Goal: Task Accomplishment & Management: Manage account settings

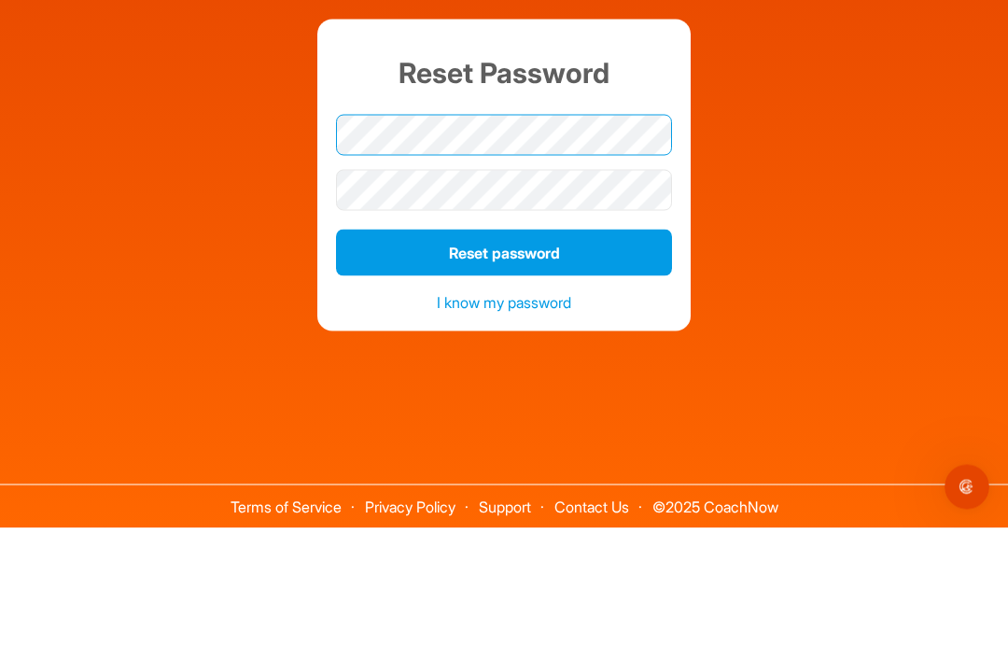
click at [504, 361] on button "Reset password" at bounding box center [504, 384] width 336 height 47
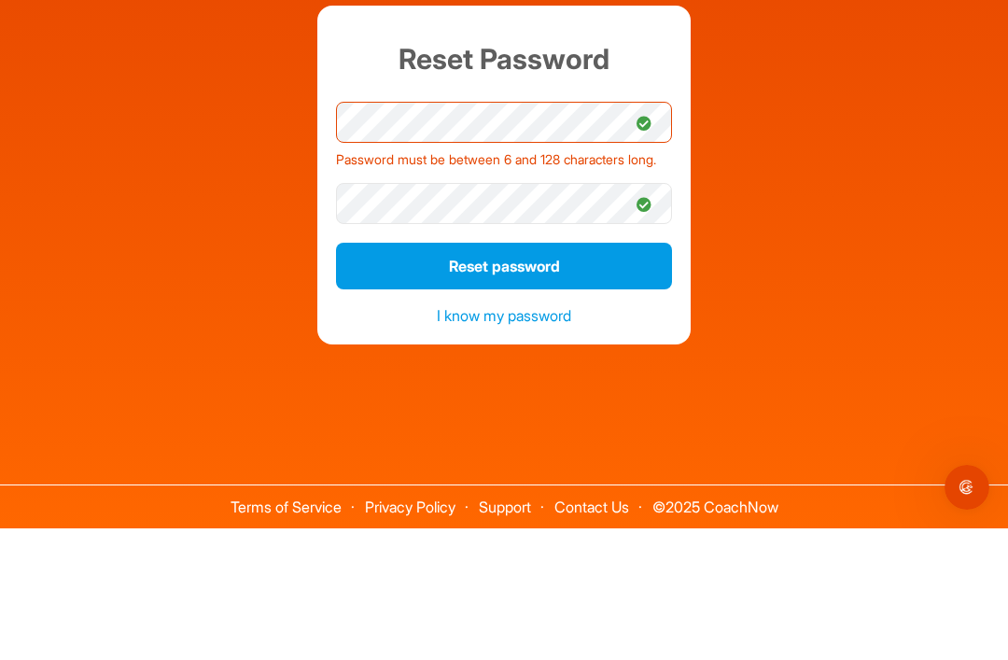
scroll to position [60, 0]
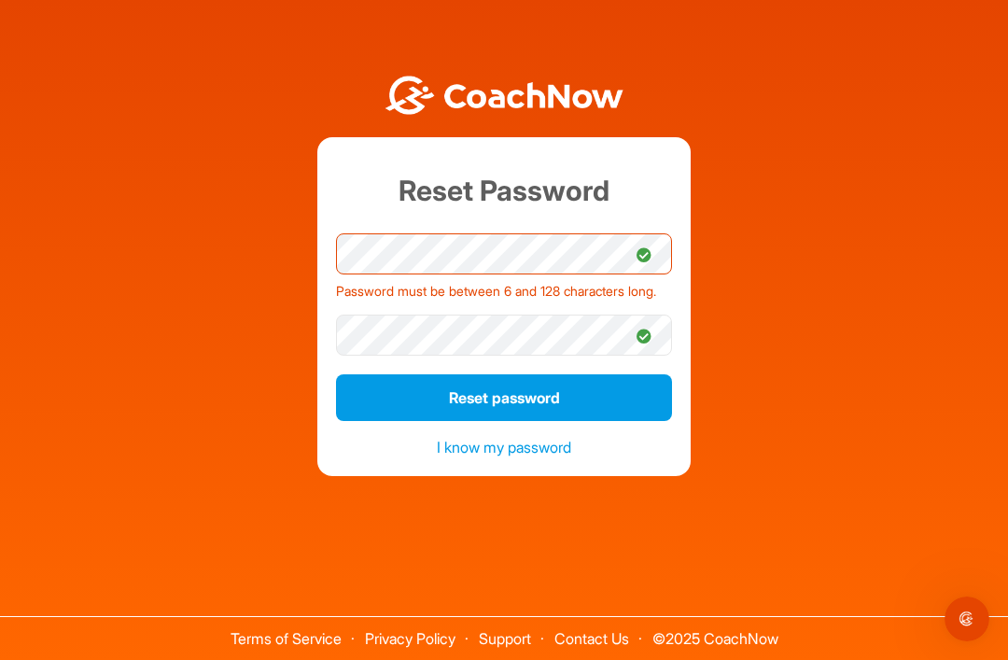
click at [618, 374] on button "Reset password" at bounding box center [504, 397] width 336 height 47
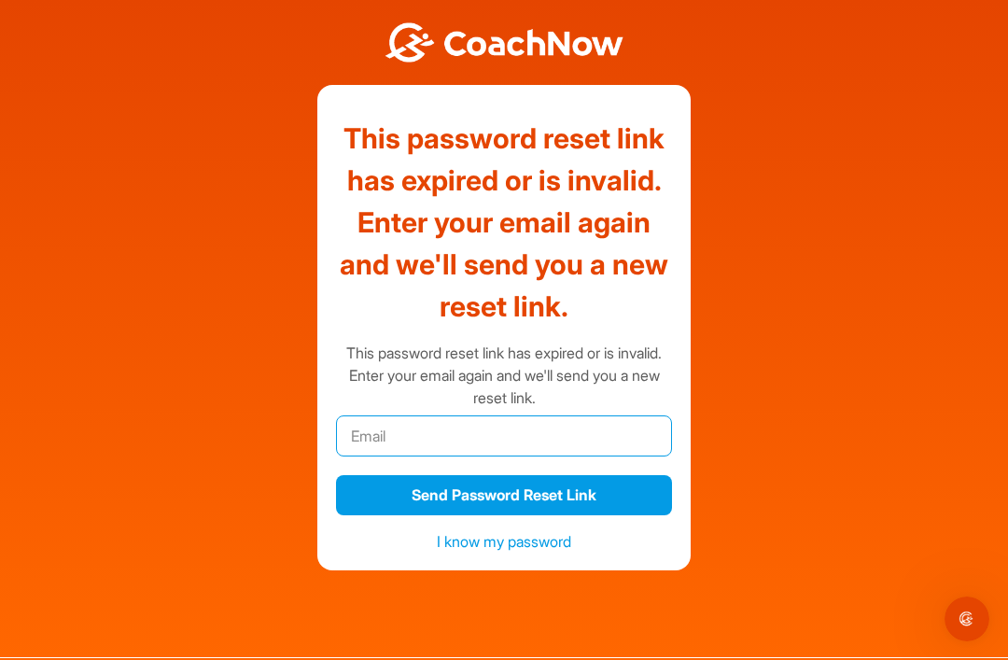
click at [527, 415] on input "email" at bounding box center [504, 435] width 336 height 41
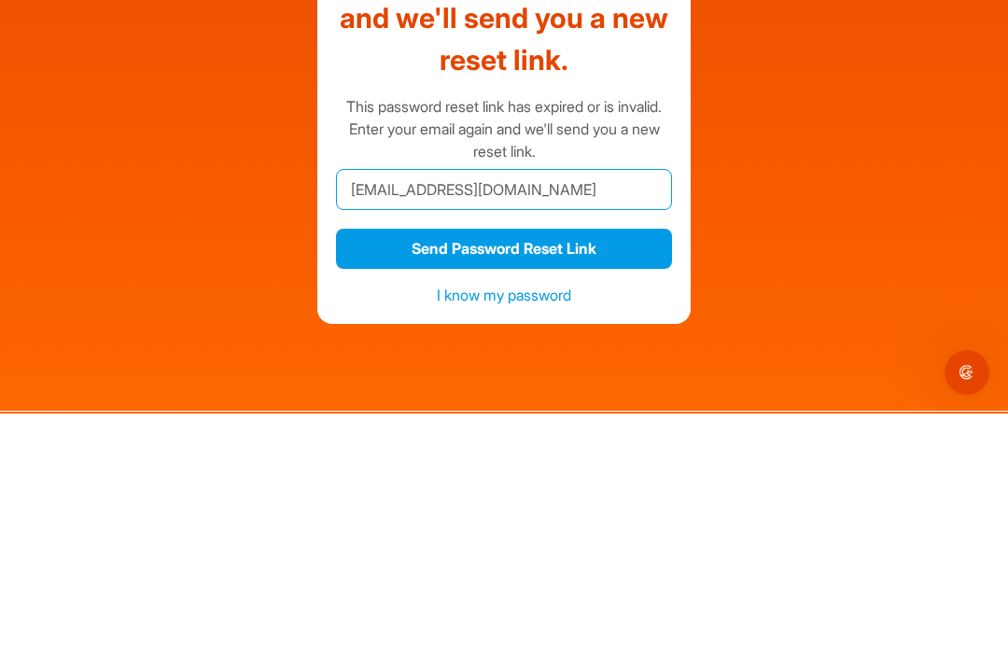
type input "[EMAIL_ADDRESS][DOMAIN_NAME]"
click at [635, 475] on button "Send Password Reset Link" at bounding box center [504, 495] width 336 height 40
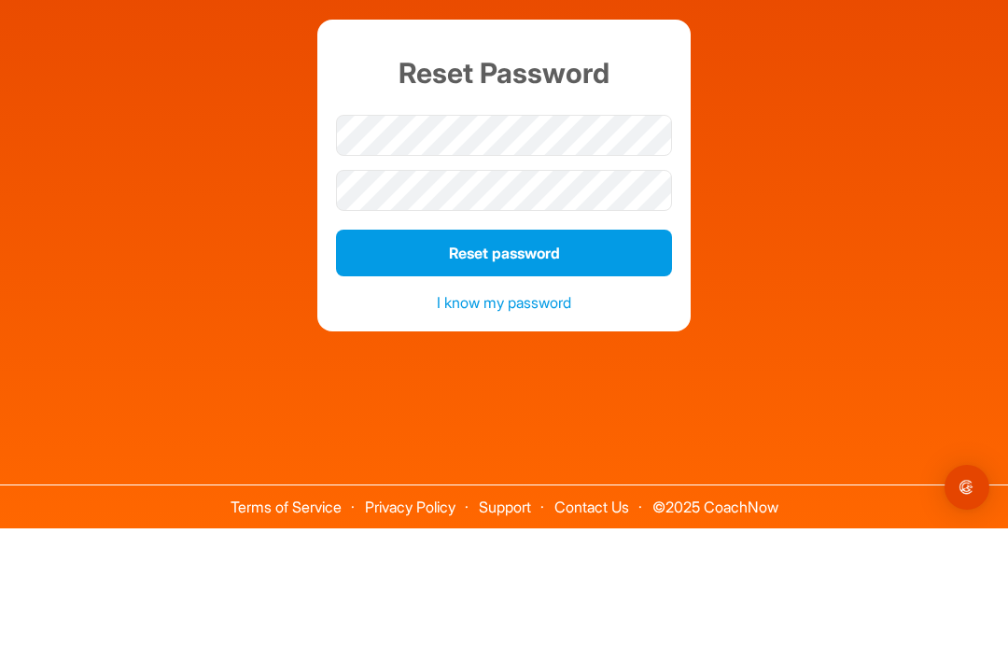
click at [691, 155] on div "Reset Password Reset password I know my password" at bounding box center [504, 264] width 990 height 397
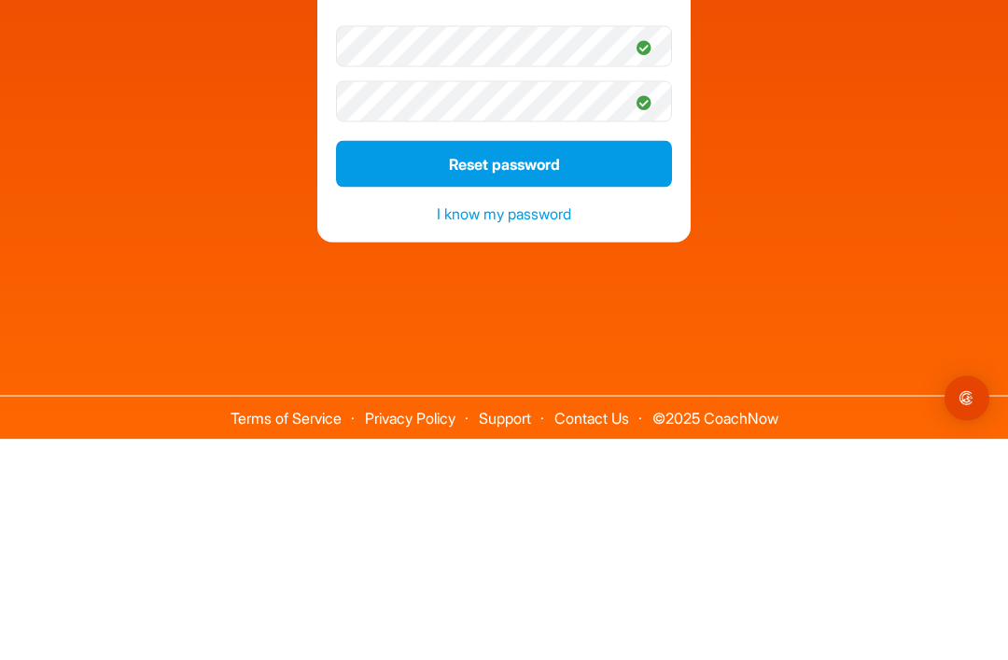
click at [654, 361] on button "Reset password" at bounding box center [504, 384] width 336 height 47
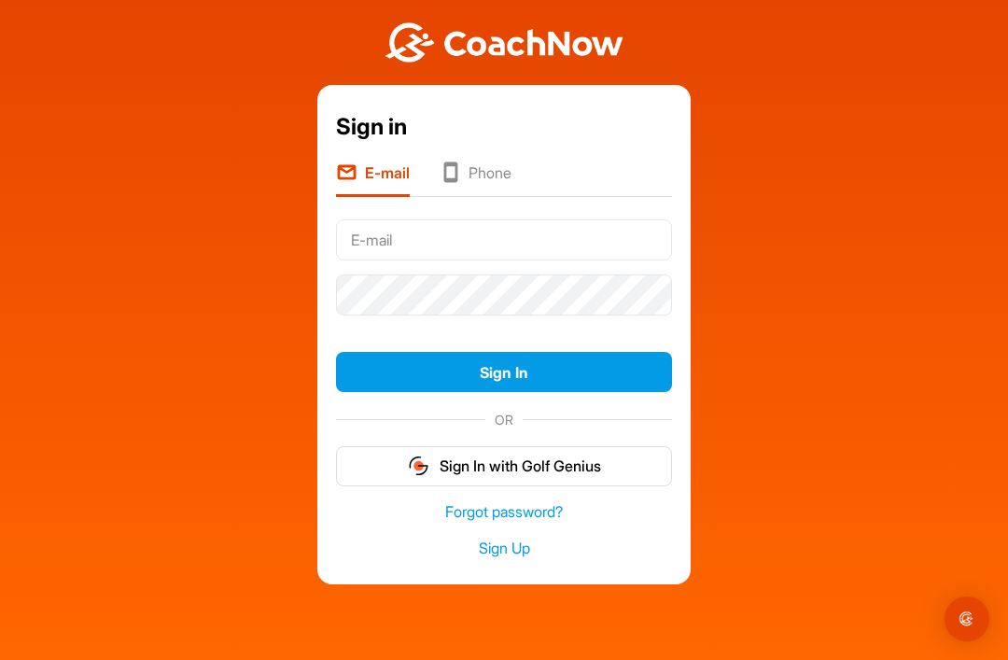
click at [359, 219] on input "text" at bounding box center [504, 239] width 336 height 41
type input "[EMAIL_ADDRESS][DOMAIN_NAME]"
click at [618, 352] on button "Sign In" at bounding box center [504, 372] width 336 height 40
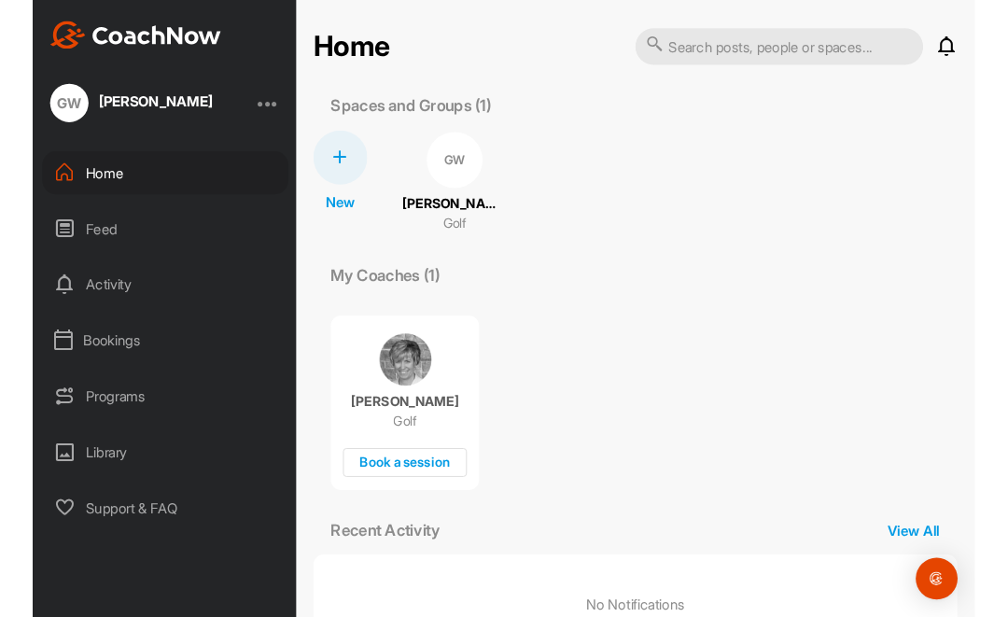
scroll to position [6, 0]
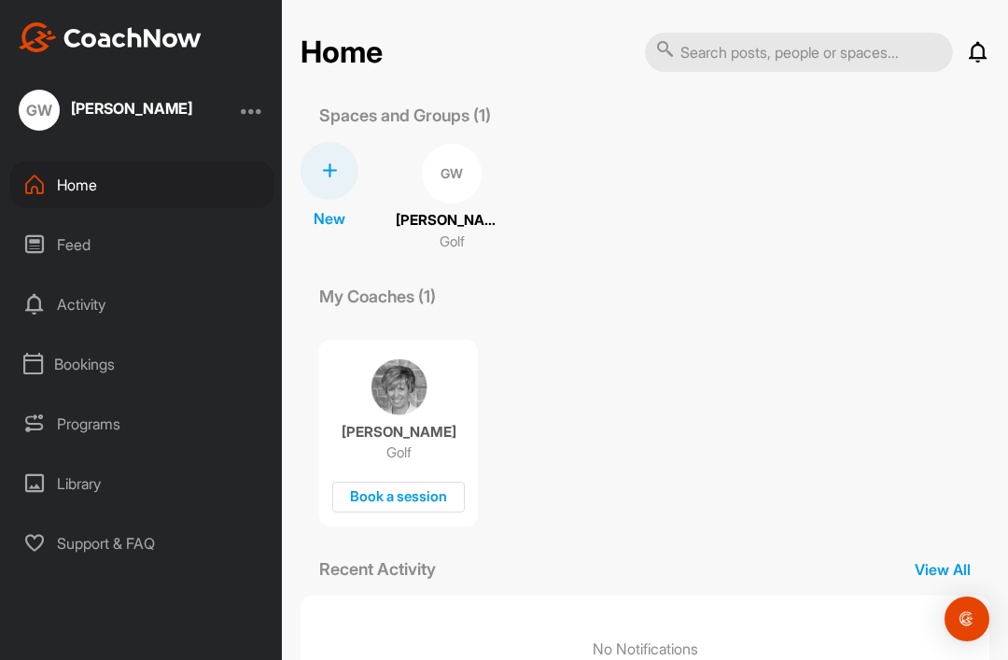
click at [460, 236] on div "[PERSON_NAME] Golf" at bounding box center [452, 231] width 112 height 42
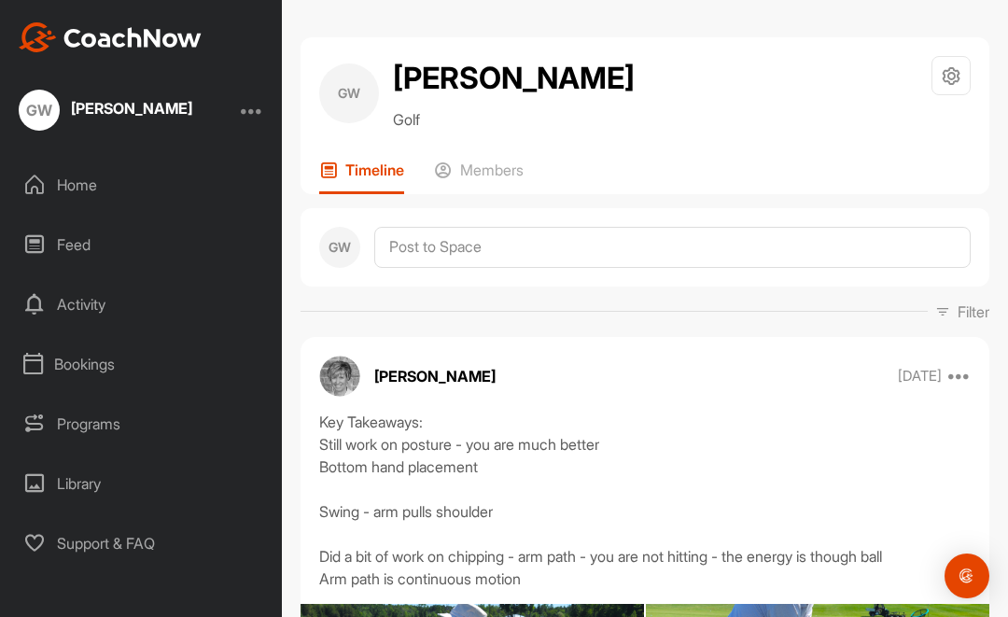
click at [94, 101] on div "[PERSON_NAME]" at bounding box center [131, 108] width 121 height 15
click at [66, 185] on div "Home" at bounding box center [141, 185] width 263 height 47
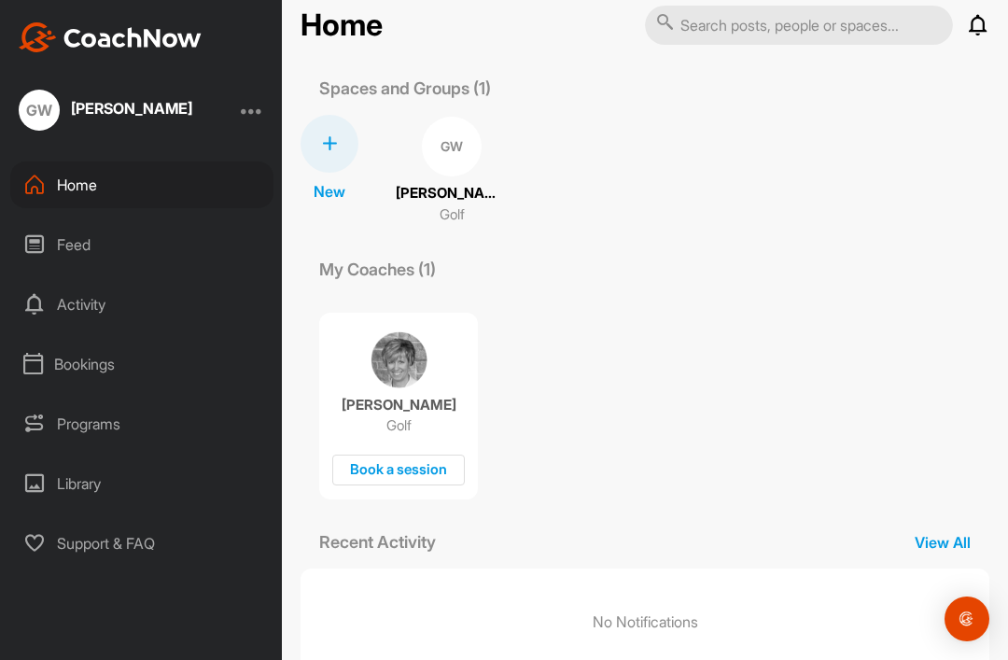
scroll to position [31, 0]
click at [425, 363] on img at bounding box center [399, 361] width 57 height 57
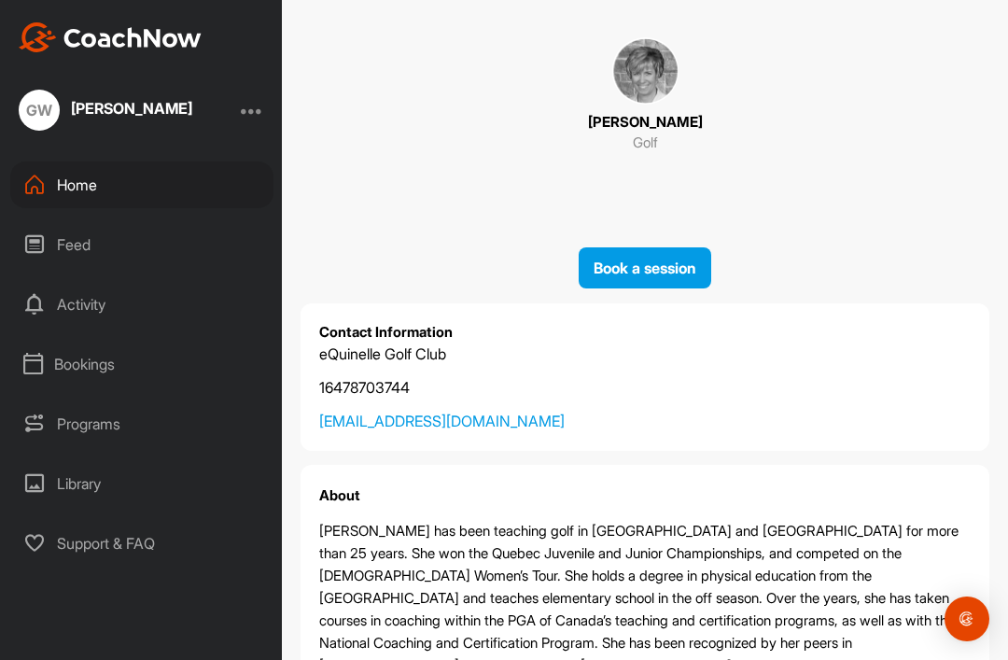
click at [59, 178] on div "Home" at bounding box center [141, 185] width 263 height 47
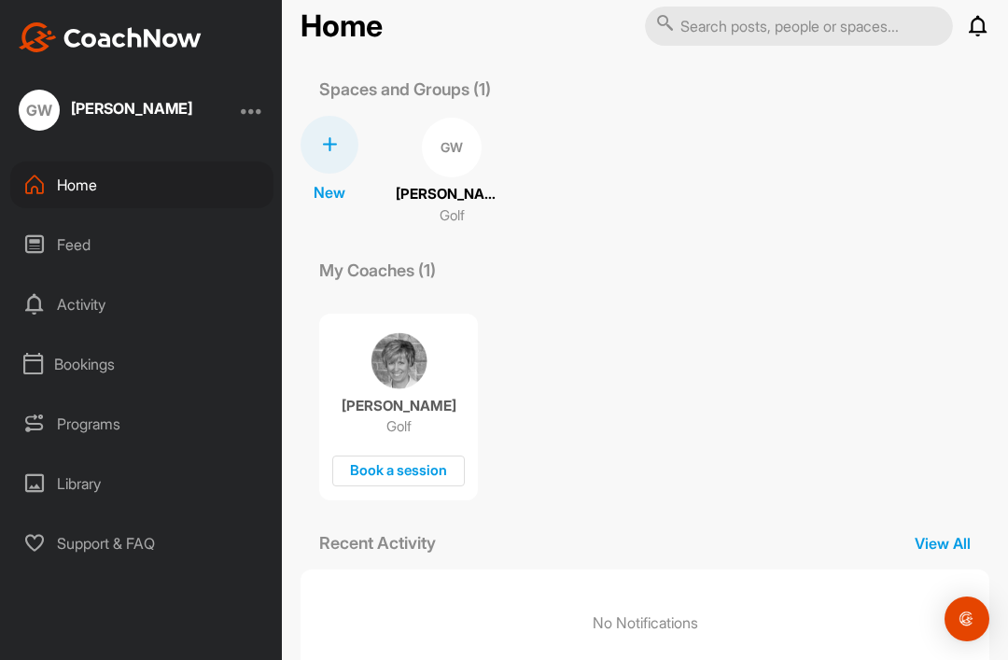
scroll to position [31, 0]
click at [58, 245] on div "Feed" at bounding box center [141, 244] width 263 height 47
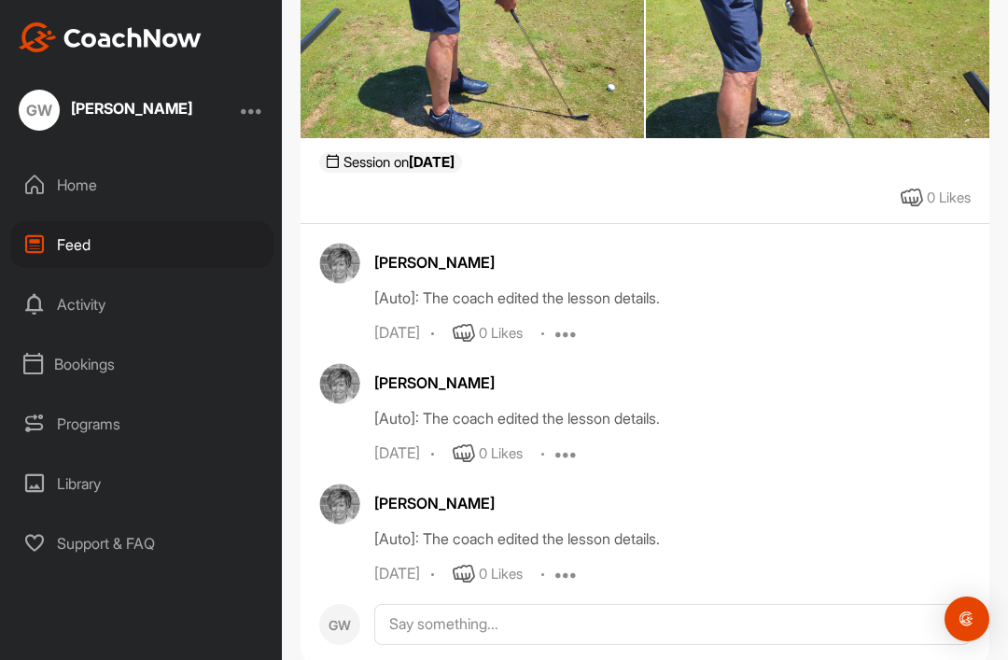
scroll to position [1579, 0]
click at [60, 303] on div "Activity" at bounding box center [141, 304] width 263 height 47
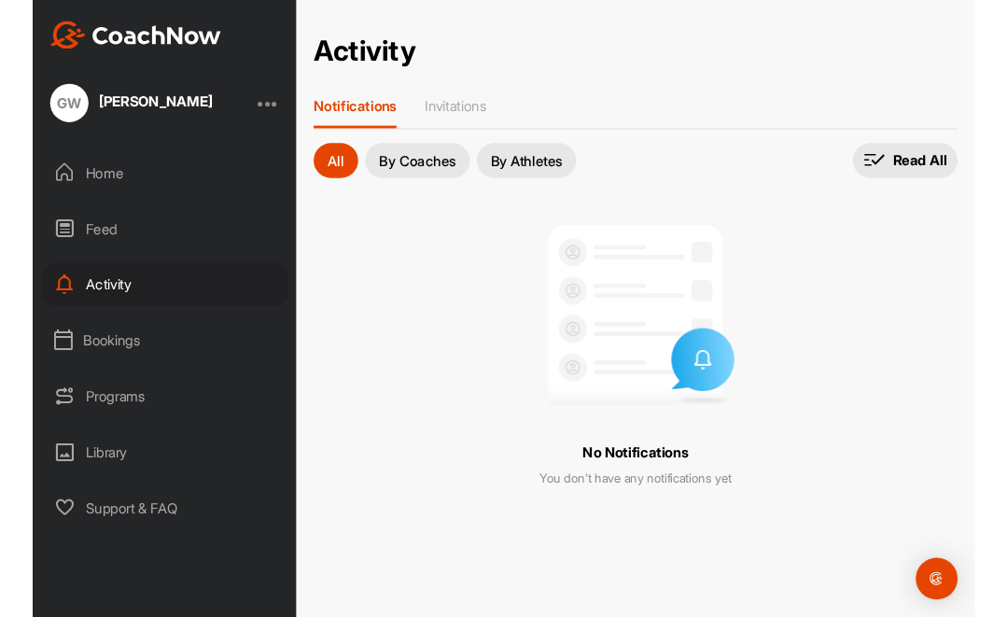
scroll to position [60, 0]
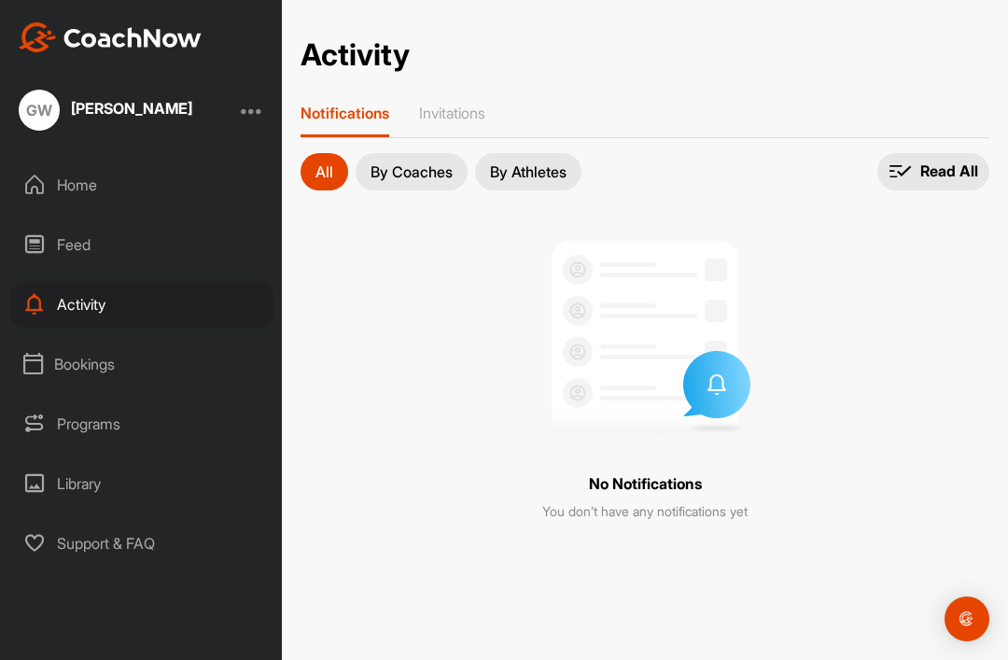
click at [62, 341] on div "Bookings" at bounding box center [141, 364] width 263 height 47
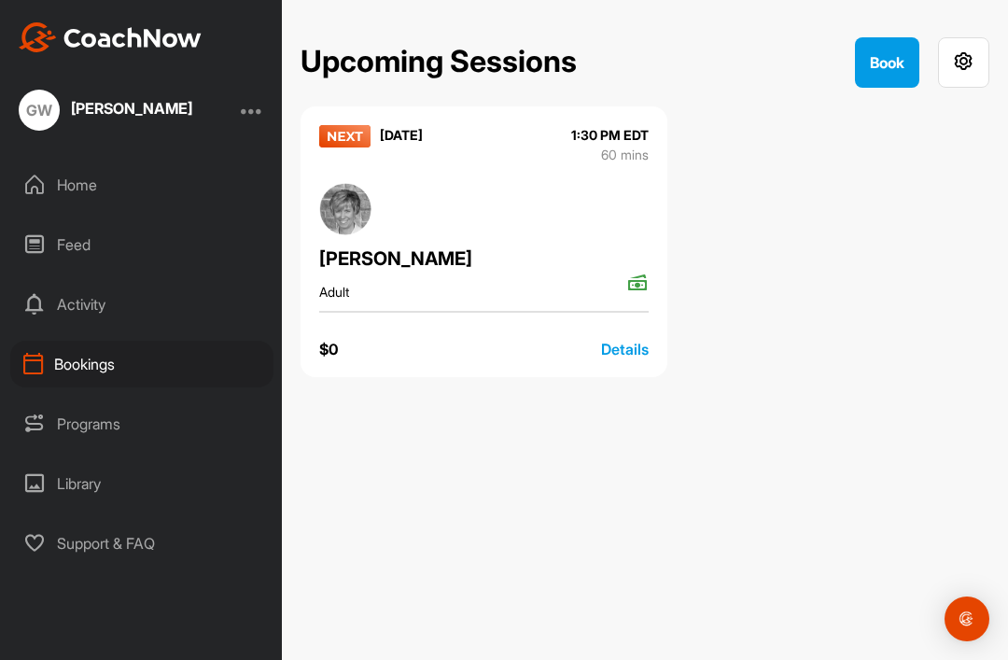
click at [51, 401] on div "Programs" at bounding box center [141, 424] width 263 height 47
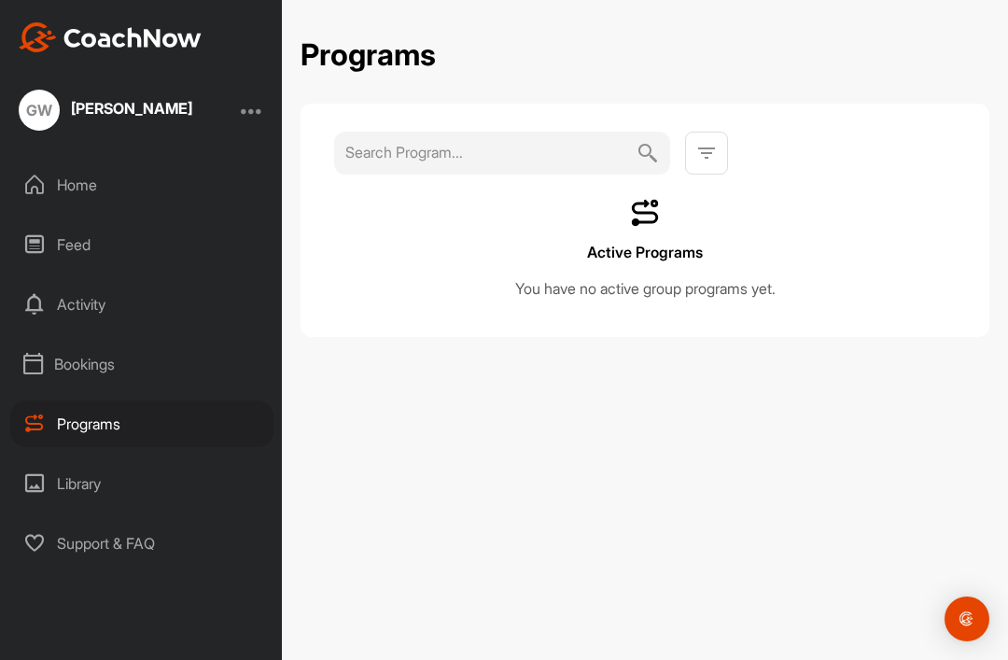
click at [52, 460] on div "Library" at bounding box center [141, 483] width 263 height 47
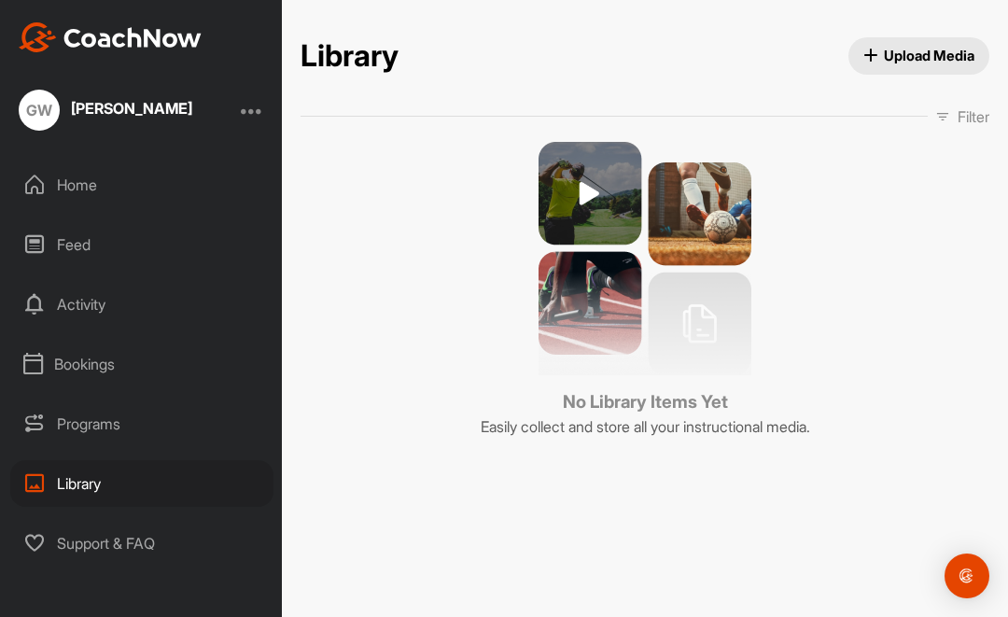
click at [75, 520] on div "Support & FAQ" at bounding box center [141, 543] width 263 height 47
